Goal: Task Accomplishment & Management: Use online tool/utility

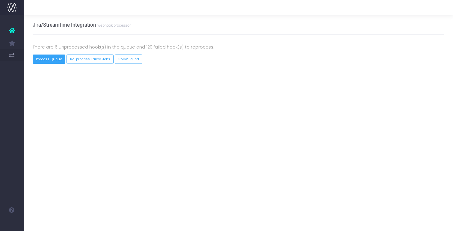
click at [57, 60] on button "Process Queue" at bounding box center [49, 59] width 33 height 9
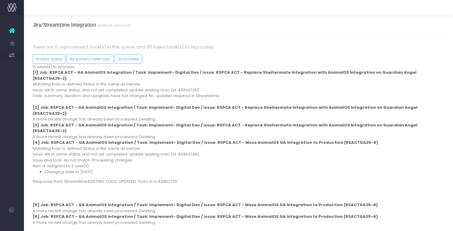
click at [88, 79] on div "Process [PERSON_NAME] Webhook 6 issue(s) to process [1] Job: RSPCA ACT - GA Ani…" at bounding box center [238, 150] width 421 height 173
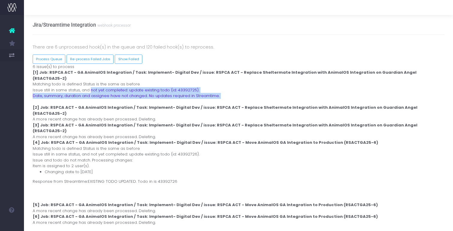
drag, startPoint x: 89, startPoint y: 85, endPoint x: 96, endPoint y: 96, distance: 12.0
click at [96, 96] on div "Process [PERSON_NAME] Webhook 6 issue(s) to process [1] Job: RSPCA ACT - GA Ani…" at bounding box center [238, 150] width 421 height 173
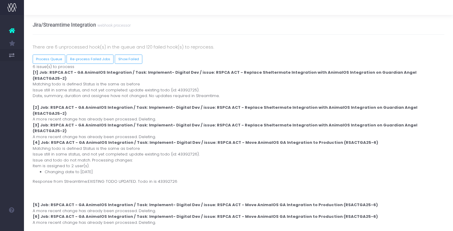
drag, startPoint x: 88, startPoint y: 137, endPoint x: 102, endPoint y: 154, distance: 22.4
click at [102, 154] on div "Process [PERSON_NAME] Webhook 6 issue(s) to process [1] Job: RSPCA ACT - GA Ani…" at bounding box center [238, 150] width 421 height 173
click at [102, 169] on li "Changing date to [DATE]" at bounding box center [245, 172] width 400 height 6
click at [57, 63] on button "Process Queue" at bounding box center [49, 59] width 33 height 9
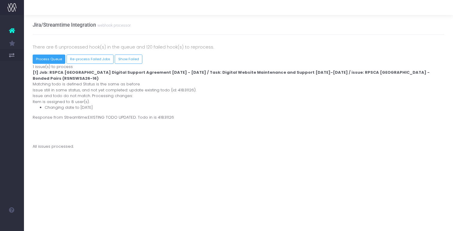
click at [58, 61] on button "Process Queue" at bounding box center [49, 59] width 33 height 9
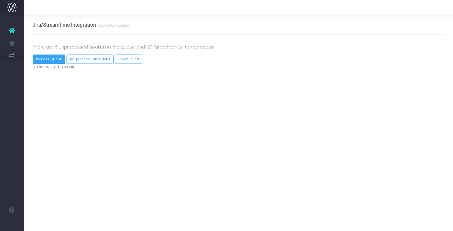
click at [52, 59] on button "Process Queue" at bounding box center [49, 59] width 33 height 9
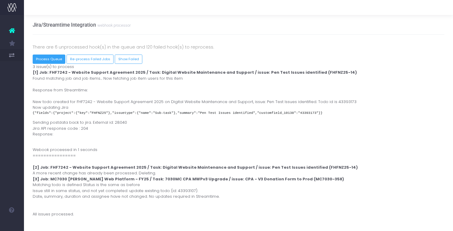
click at [46, 60] on button "Process Queue" at bounding box center [49, 59] width 33 height 9
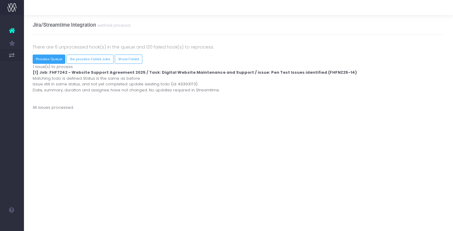
click at [47, 58] on button "Process Queue" at bounding box center [49, 59] width 33 height 9
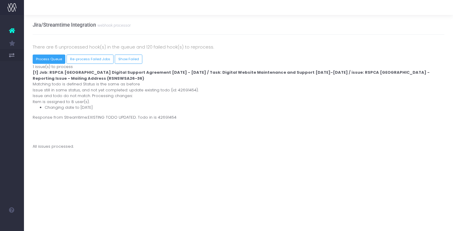
click at [60, 61] on button "Process Queue" at bounding box center [49, 59] width 33 height 9
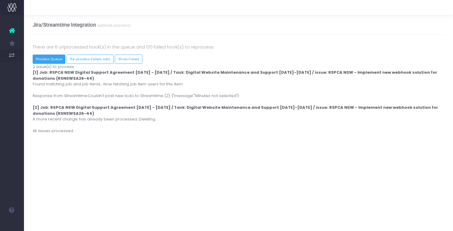
click at [53, 62] on button "Process Queue" at bounding box center [49, 59] width 33 height 9
